Goal: Task Accomplishment & Management: Manage account settings

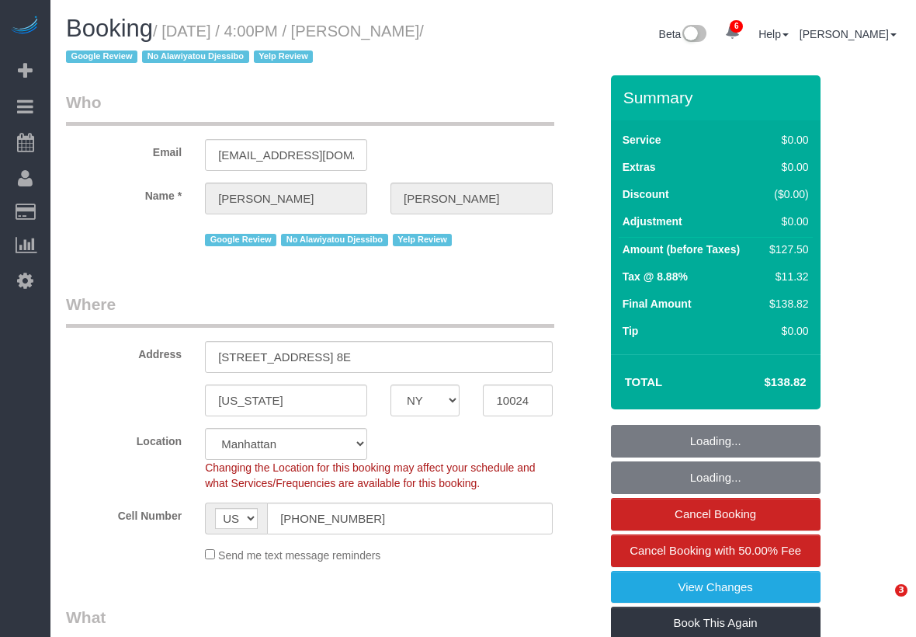
select select "NY"
select select "number:89"
select select "number:90"
select select "number:15"
select select "number:5"
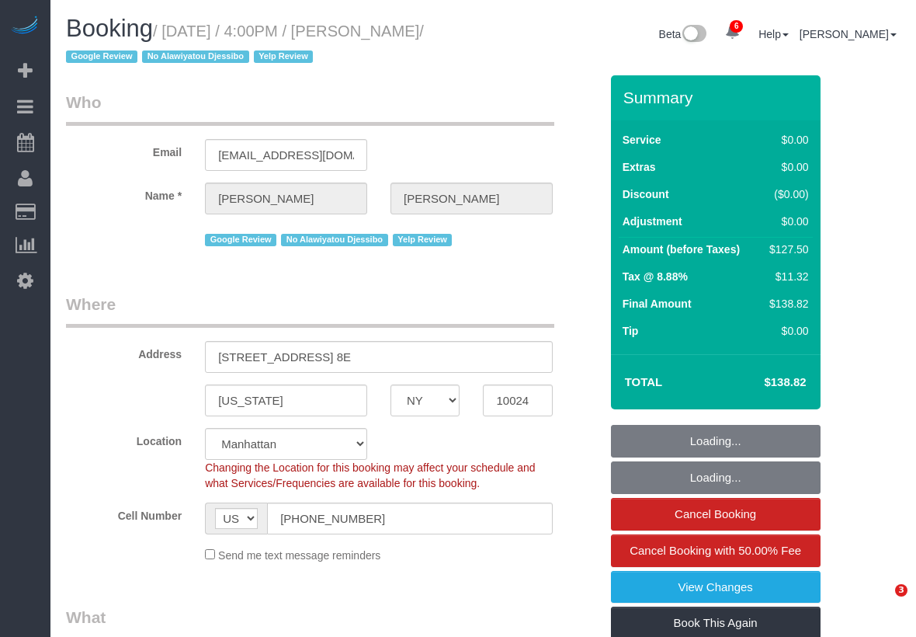
select select "number:21"
select select "object:884"
select select "string:stripe-pm_1RaL6Q4VGloSiKo752eb3yMq"
select select "1"
select select "spot1"
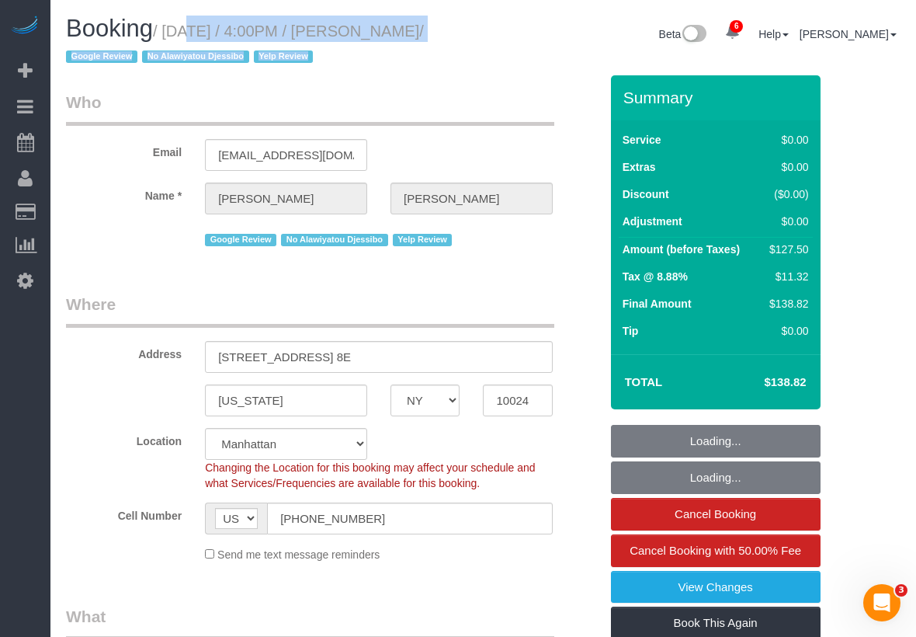
drag, startPoint x: 224, startPoint y: 31, endPoint x: 491, endPoint y: 31, distance: 266.3
click at [491, 31] on div "Booking / [DATE] / 4:00PM / [PERSON_NAME] / Google Review No Alawiyatou Djessib…" at bounding box center [483, 46] width 858 height 60
click at [262, 28] on small "/ [DATE] / 4:00PM / [PERSON_NAME] / Google Review No Alawiyatou Djessibo Yelp R…" at bounding box center [245, 44] width 358 height 43
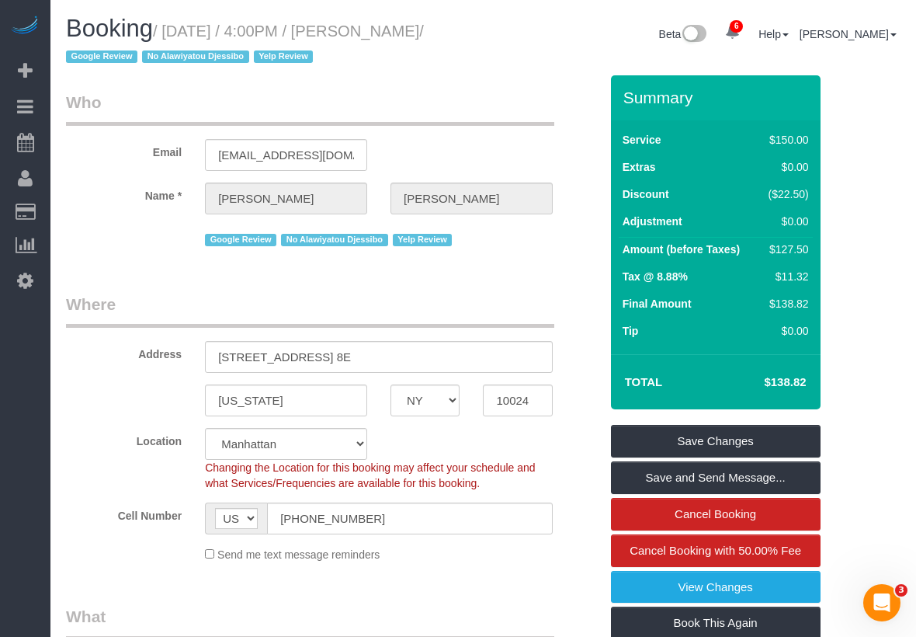
click at [189, 34] on small "/ [DATE] / 4:00PM / [PERSON_NAME] / Google Review No Alawiyatou Djessibo Yelp R…" at bounding box center [245, 44] width 358 height 43
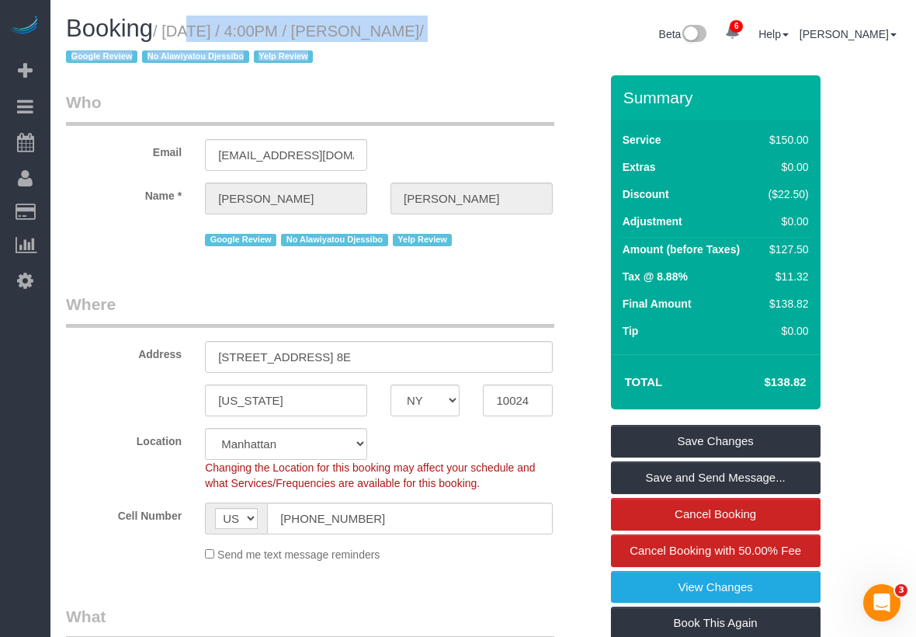
drag, startPoint x: 171, startPoint y: 32, endPoint x: 484, endPoint y: 26, distance: 313.7
click at [484, 26] on div "Booking / [DATE] / 4:00PM / [PERSON_NAME] / Google Review No Alawiyatou Djessib…" at bounding box center [483, 46] width 858 height 60
copy div "[DATE] / 4:00PM / [PERSON_NAME] / Google Review No Alawiyatou Djessibo Yelp Rev…"
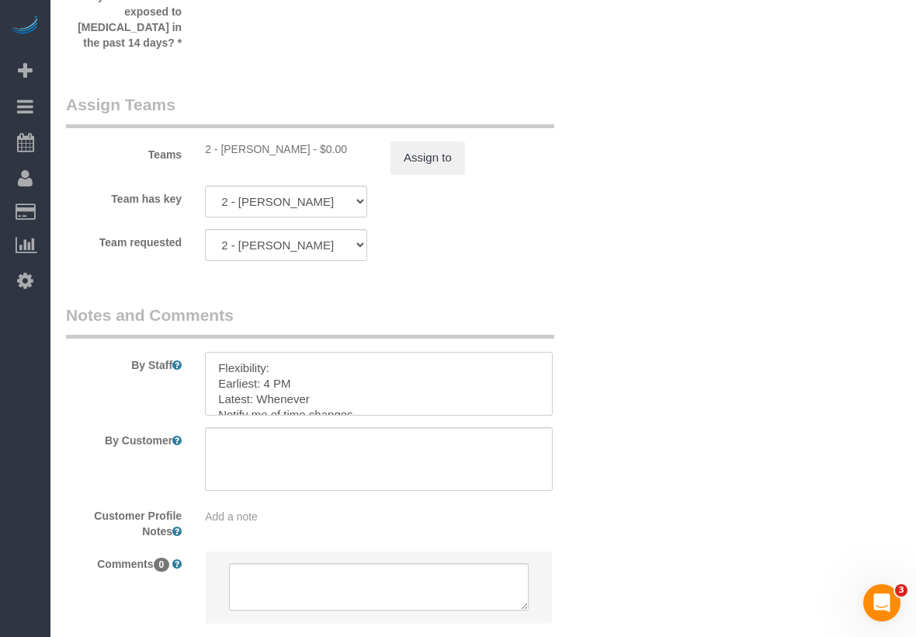
drag, startPoint x: 214, startPoint y: 335, endPoint x: 363, endPoint y: 384, distance: 157.4
click at [363, 384] on textarea at bounding box center [379, 384] width 348 height 64
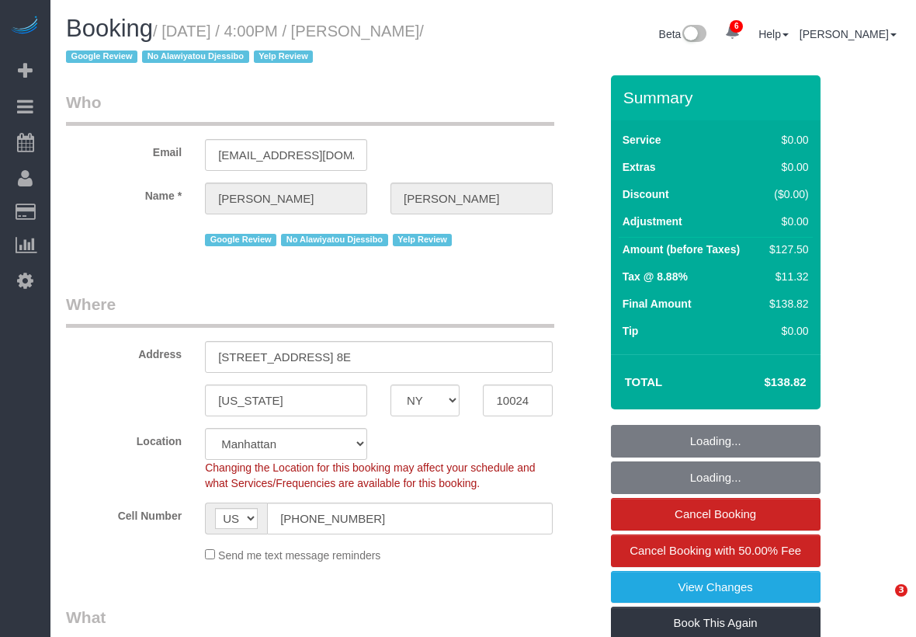
select select "NY"
select select "1"
select select "string:stripe-pm_1RaL6Q4VGloSiKo752eb3yMq"
select select "object:831"
select select "spot1"
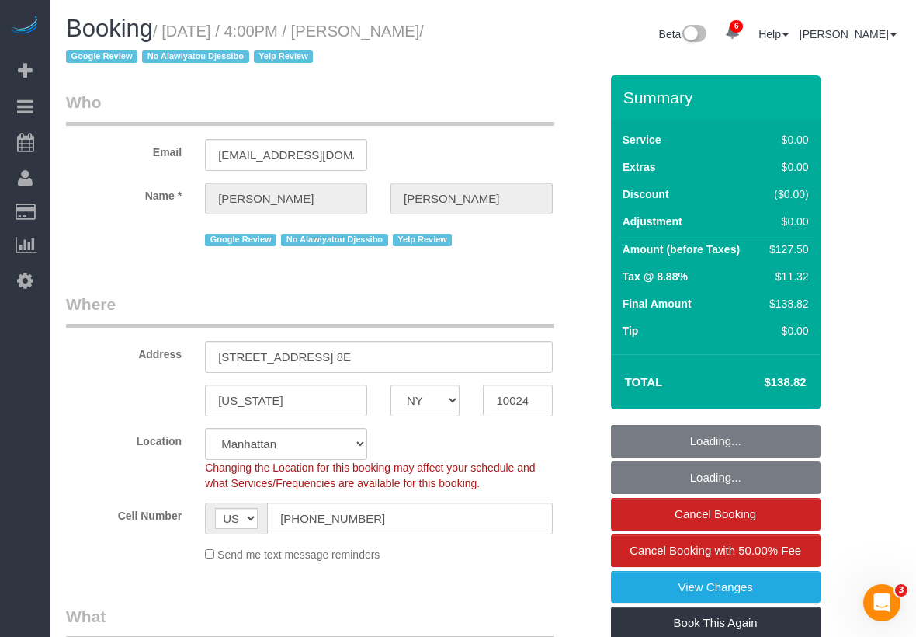
select select "number:89"
select select "number:90"
select select "number:15"
select select "number:5"
select select "number:21"
